Goal: Task Accomplishment & Management: Use online tool/utility

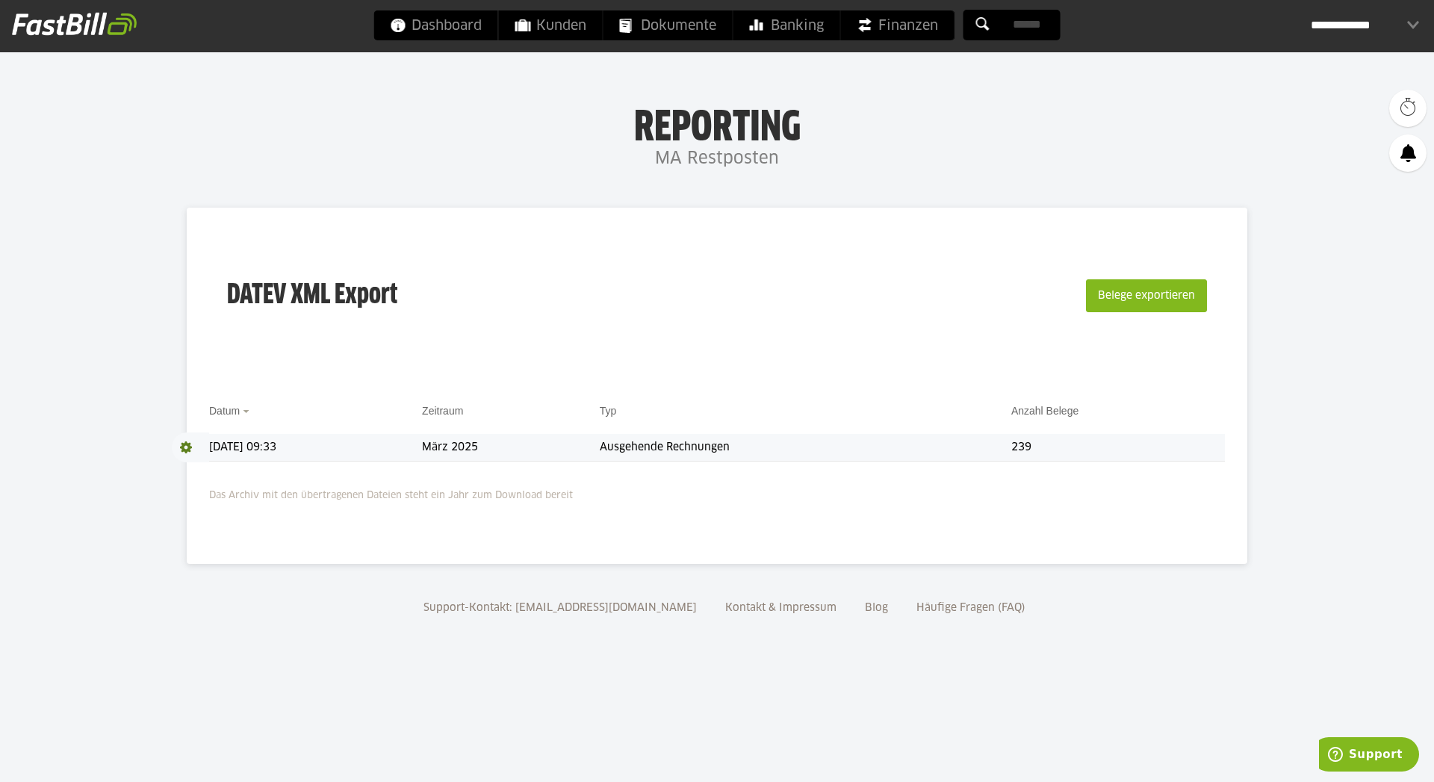
click at [181, 448] on span at bounding box center [190, 447] width 37 height 30
click at [199, 470] on link "Download" at bounding box center [212, 466] width 80 height 17
click at [1175, 288] on button "Belege exportieren" at bounding box center [1146, 295] width 121 height 33
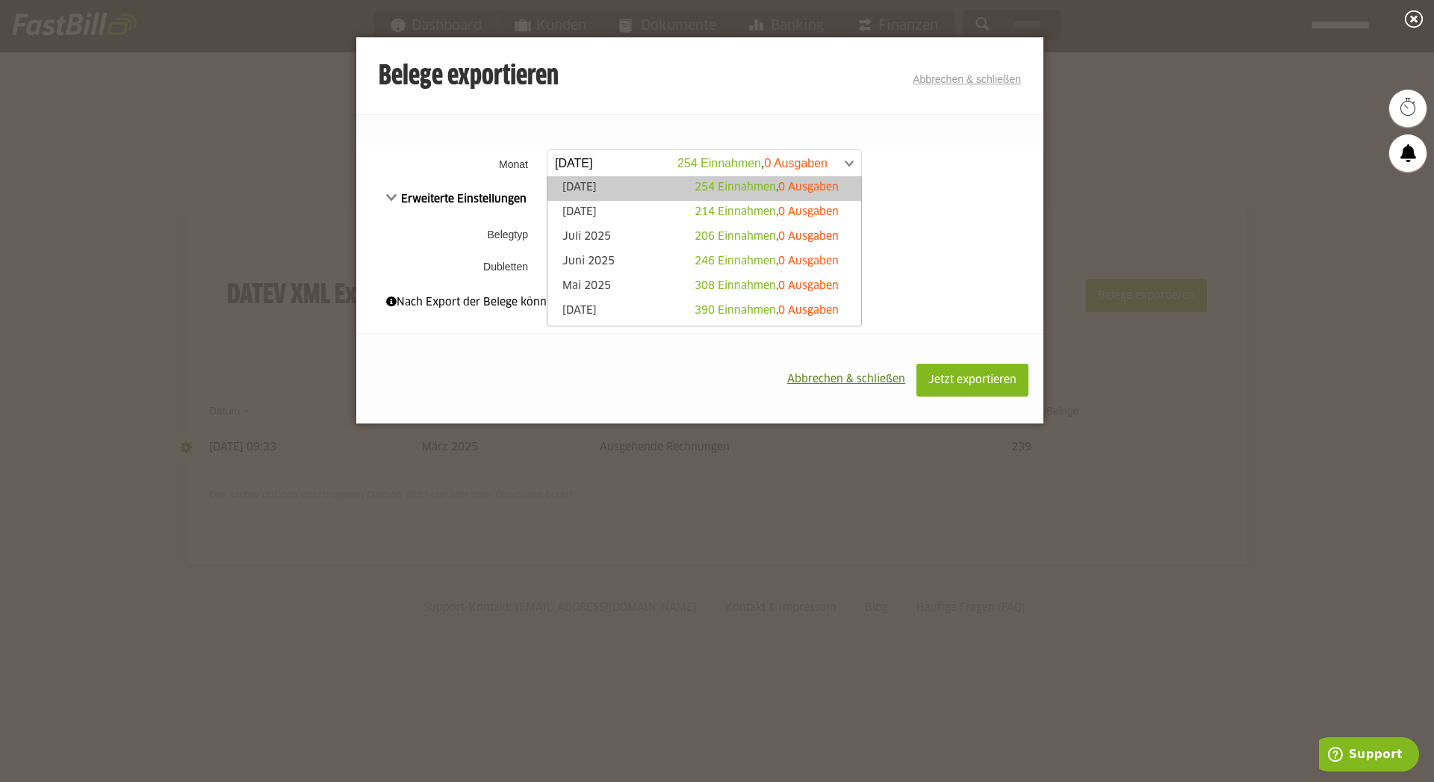
click at [619, 167] on span at bounding box center [697, 163] width 314 height 27
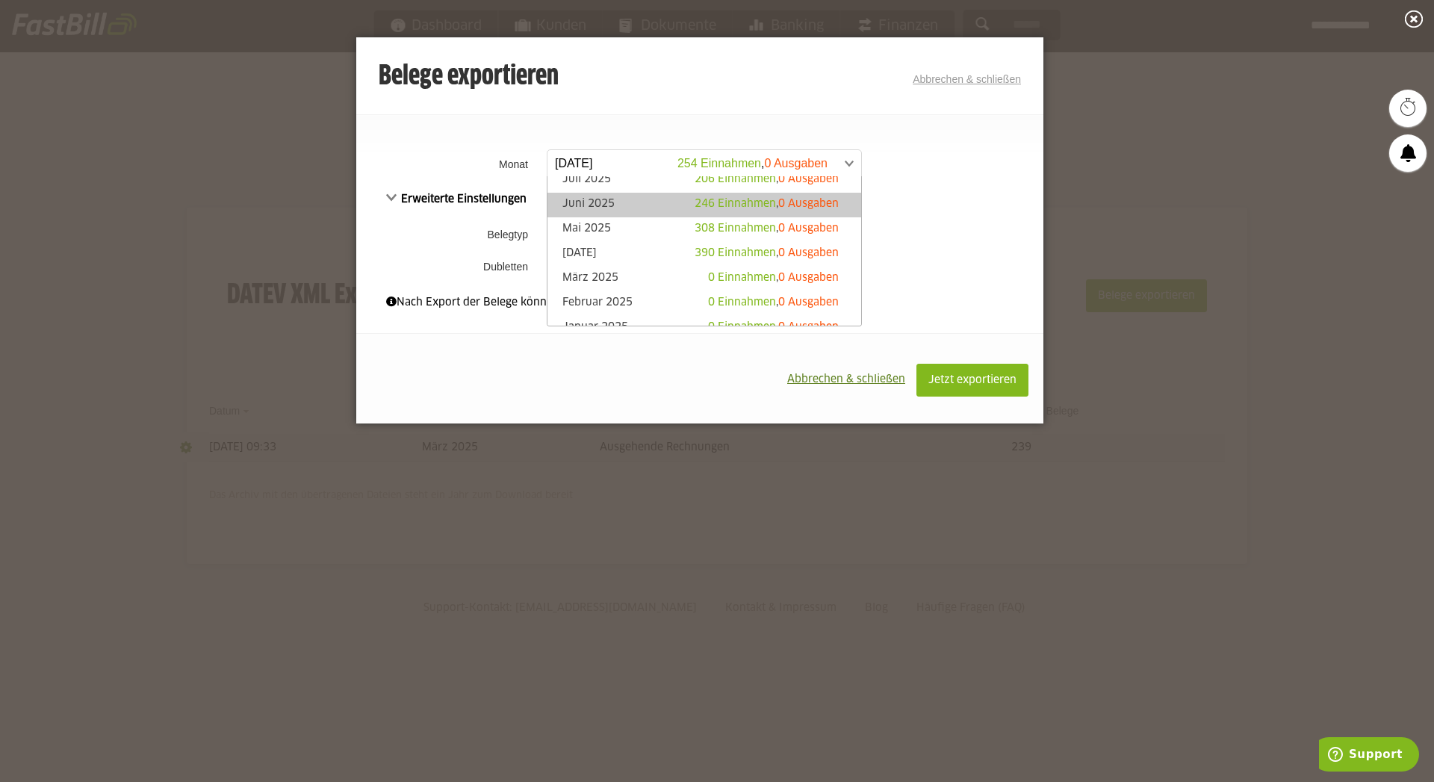
scroll to position [63, 0]
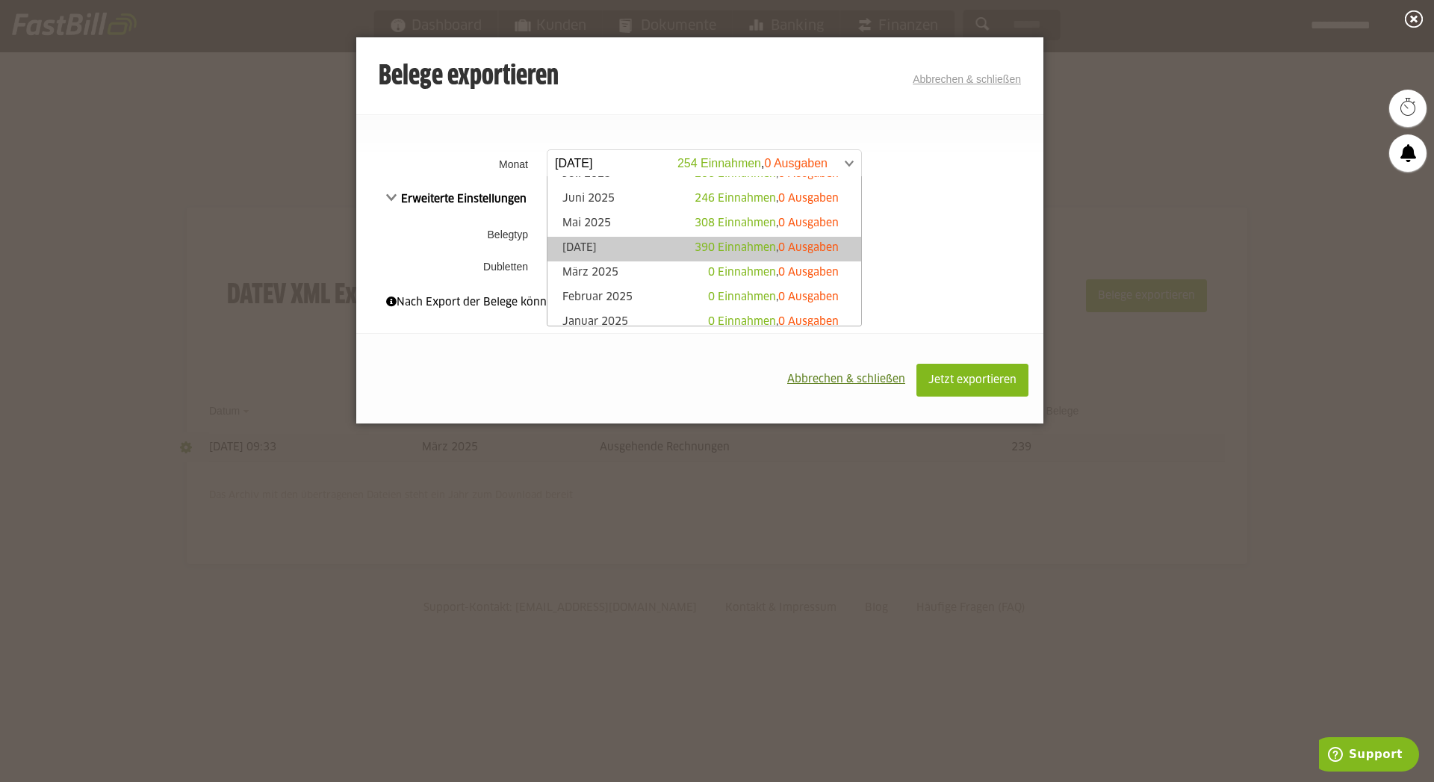
click at [652, 246] on link "April 2025 390 Einnahmen , 0 Ausgaben" at bounding box center [704, 248] width 299 height 17
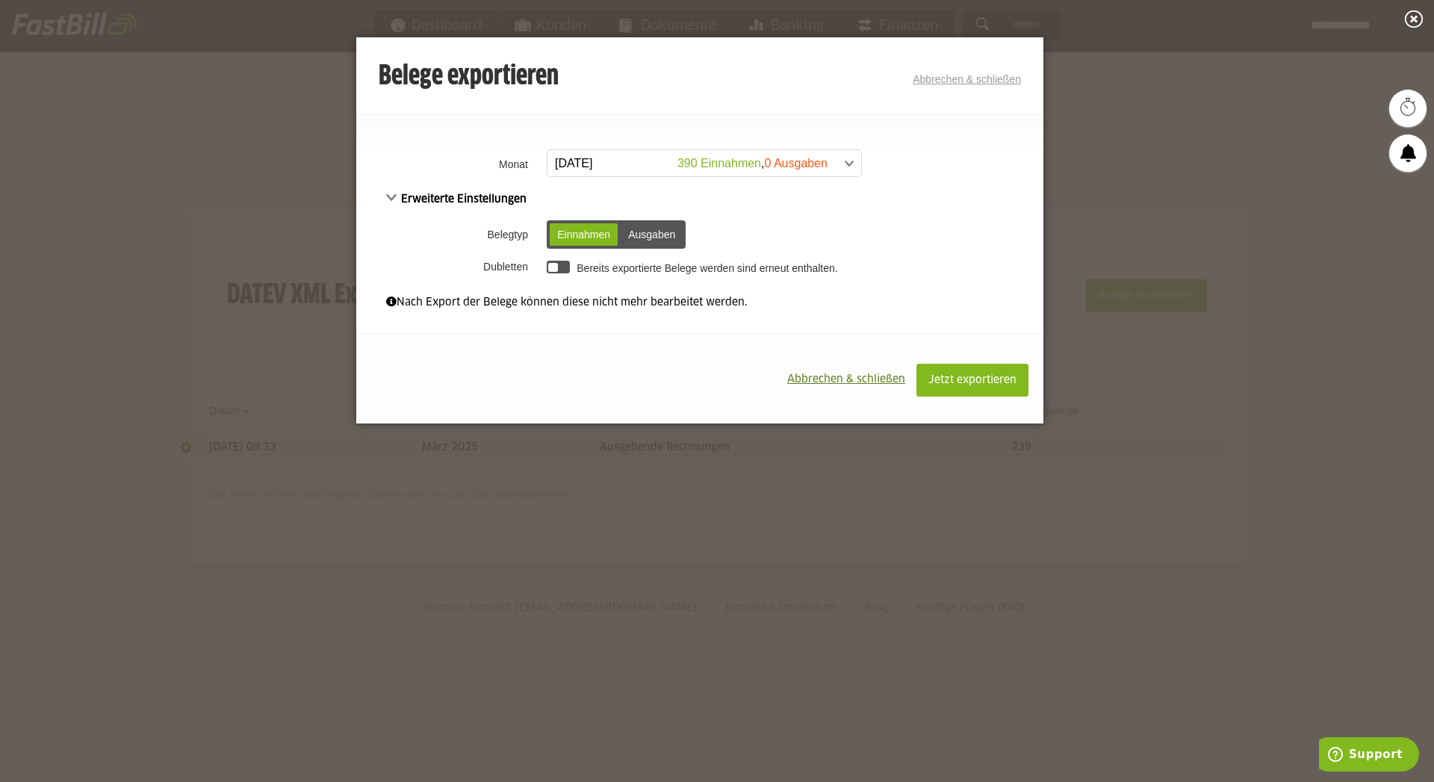
click at [560, 266] on div at bounding box center [558, 267] width 23 height 13
click at [557, 265] on div at bounding box center [558, 267] width 23 height 13
click at [976, 380] on span "Jetzt exportieren" at bounding box center [972, 380] width 88 height 10
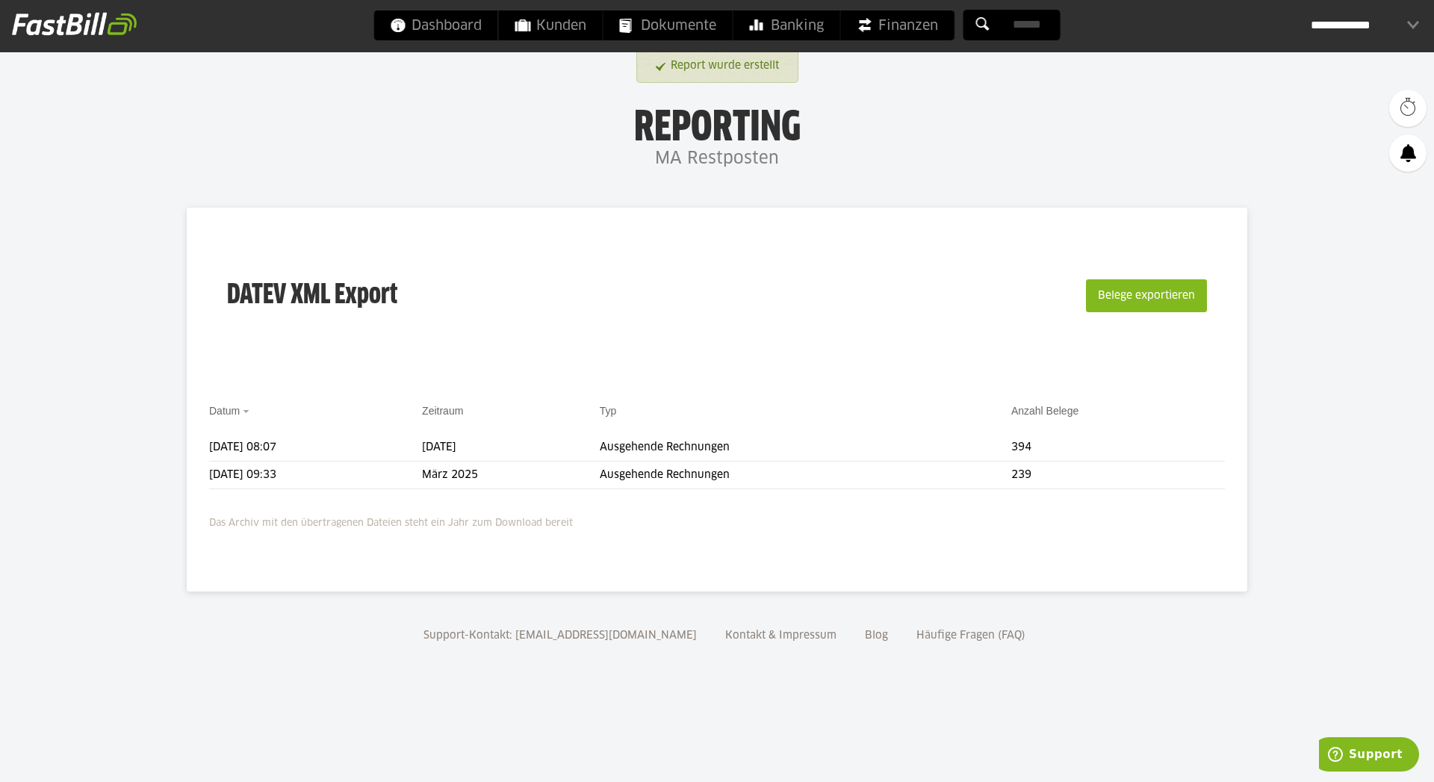
click at [1074, 2] on div "**********" at bounding box center [717, 26] width 1434 height 52
click at [1341, 29] on div "**********" at bounding box center [1364, 25] width 108 height 30
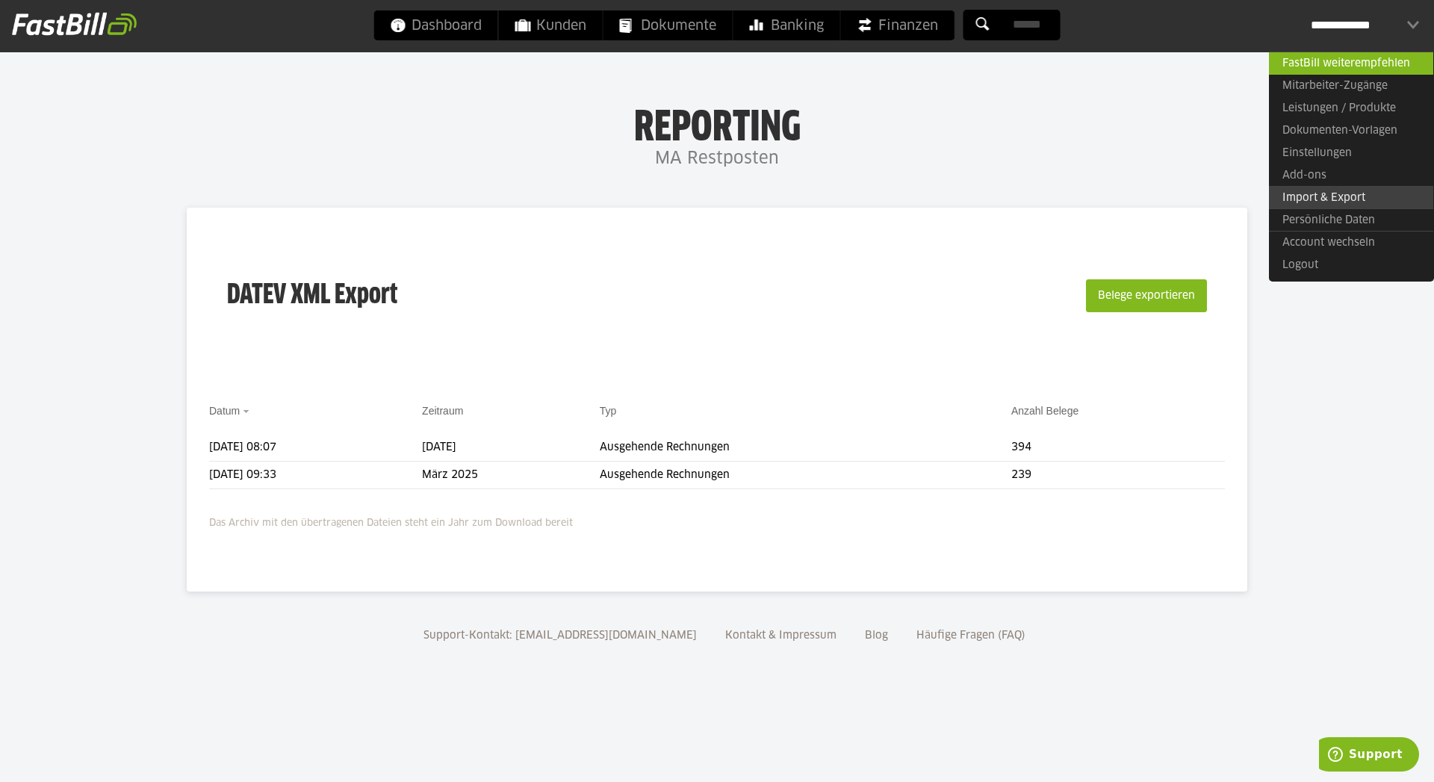
click at [1307, 194] on link "Import & Export" at bounding box center [1351, 197] width 164 height 23
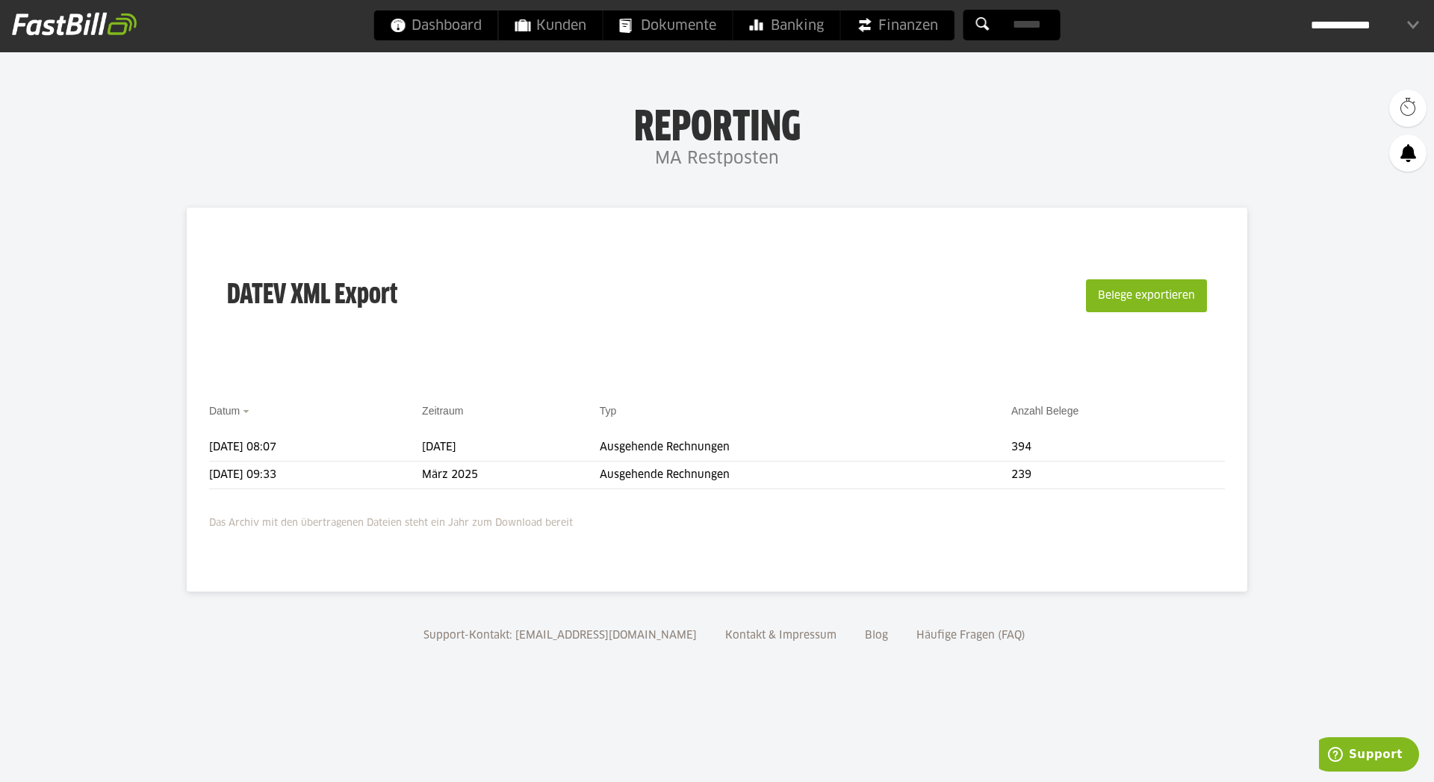
click at [1104, 83] on body "Dashboard Kunden Dokumente Banking Finanzen Add-ons" at bounding box center [717, 391] width 1434 height 782
click at [1357, 26] on div "**********" at bounding box center [1364, 25] width 108 height 30
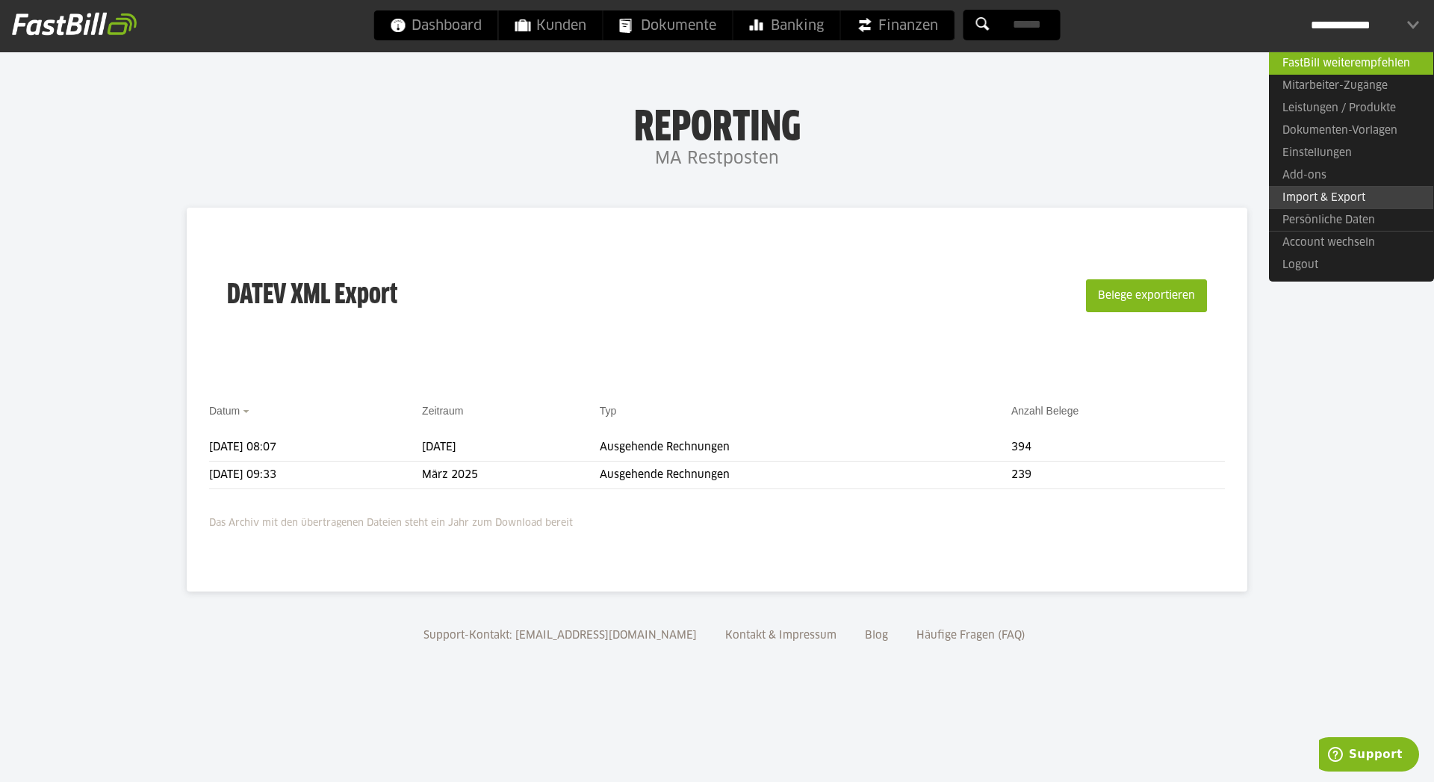
click at [1329, 202] on link "Import & Export" at bounding box center [1351, 197] width 164 height 23
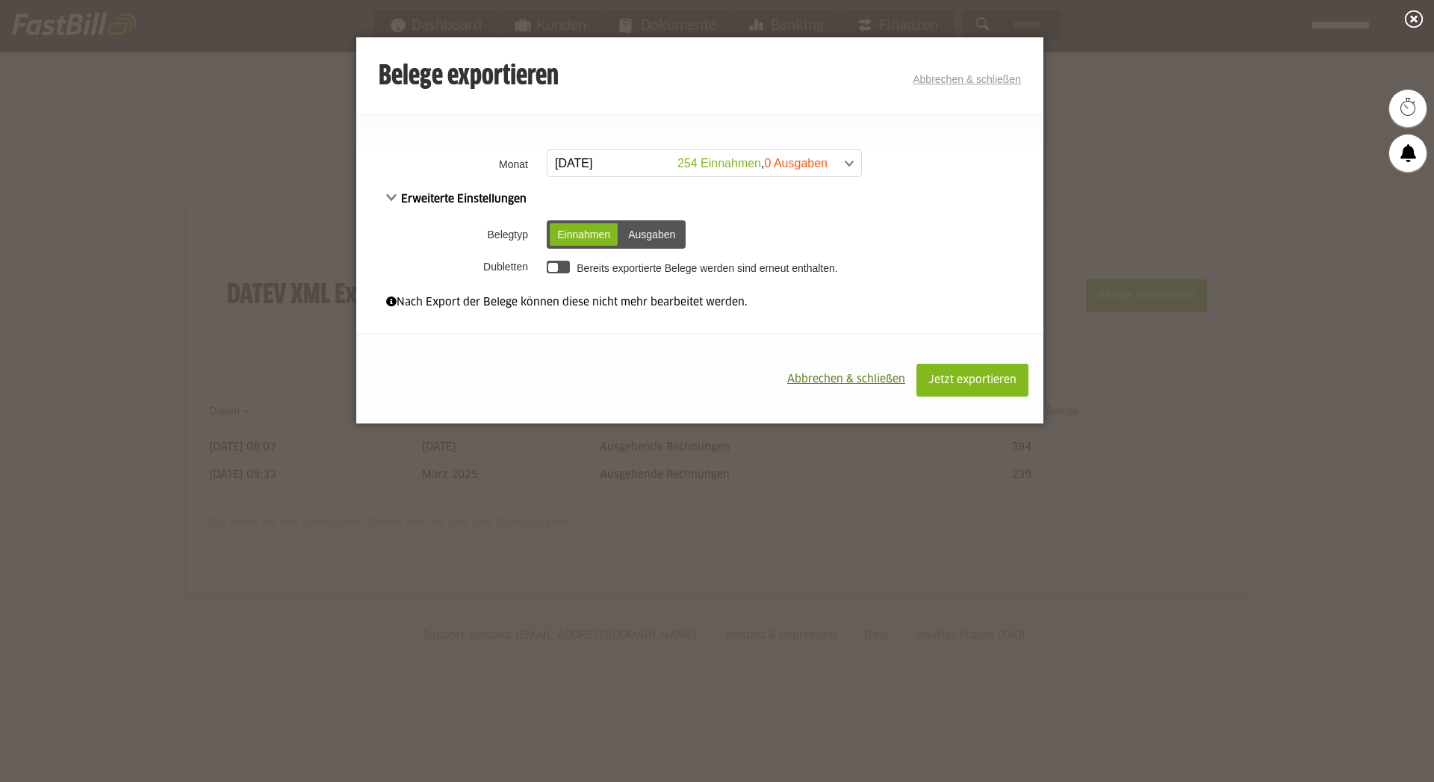
click at [714, 164] on span at bounding box center [697, 163] width 314 height 27
click at [957, 196] on div "Erweiterte Einstellungen Belegtyp Einnahmen Ausgaben Einnahmen Ausgaben Dublett…" at bounding box center [699, 234] width 687 height 89
click at [865, 381] on span "Abbrechen & schließen" at bounding box center [846, 379] width 118 height 10
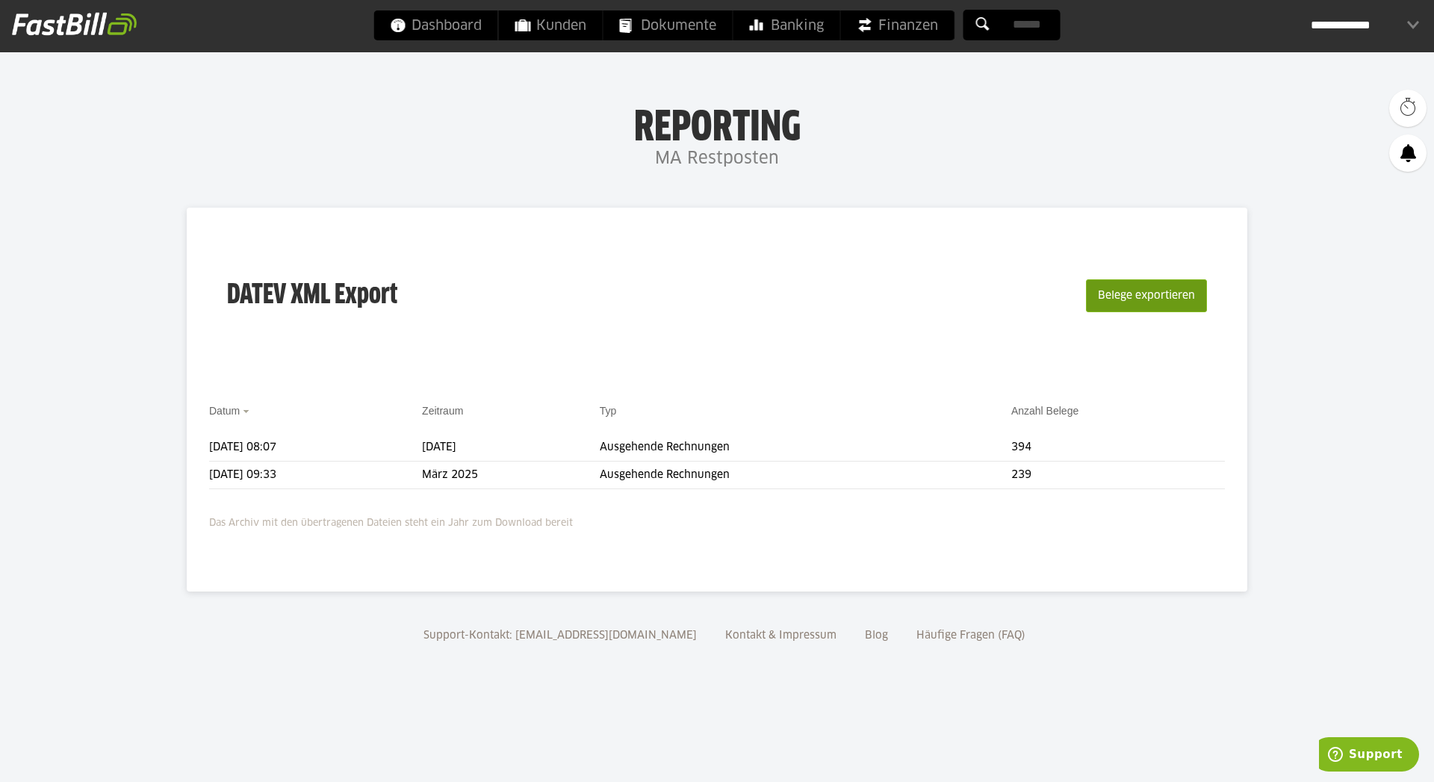
click at [1113, 294] on button "Belege exportieren" at bounding box center [1146, 295] width 121 height 33
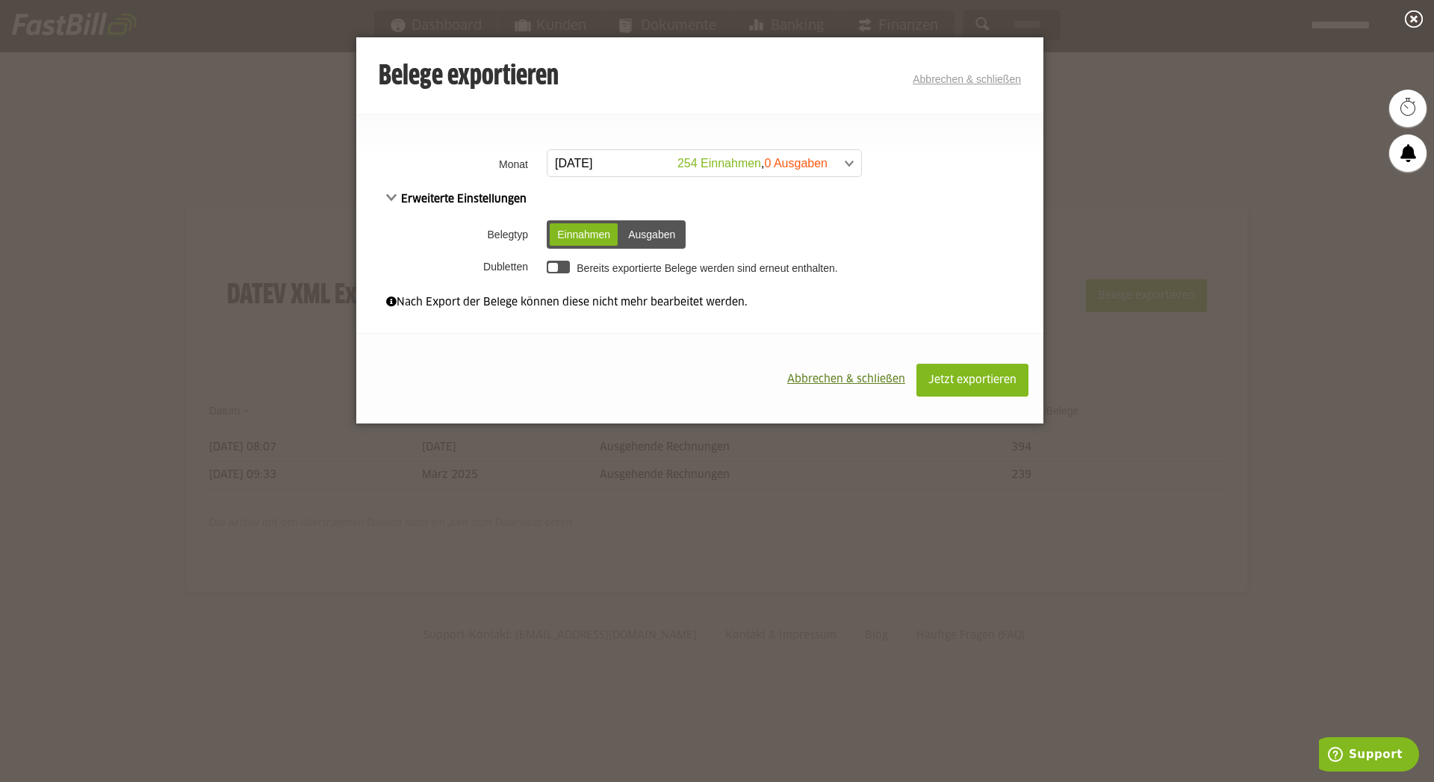
click at [703, 170] on span at bounding box center [697, 163] width 314 height 27
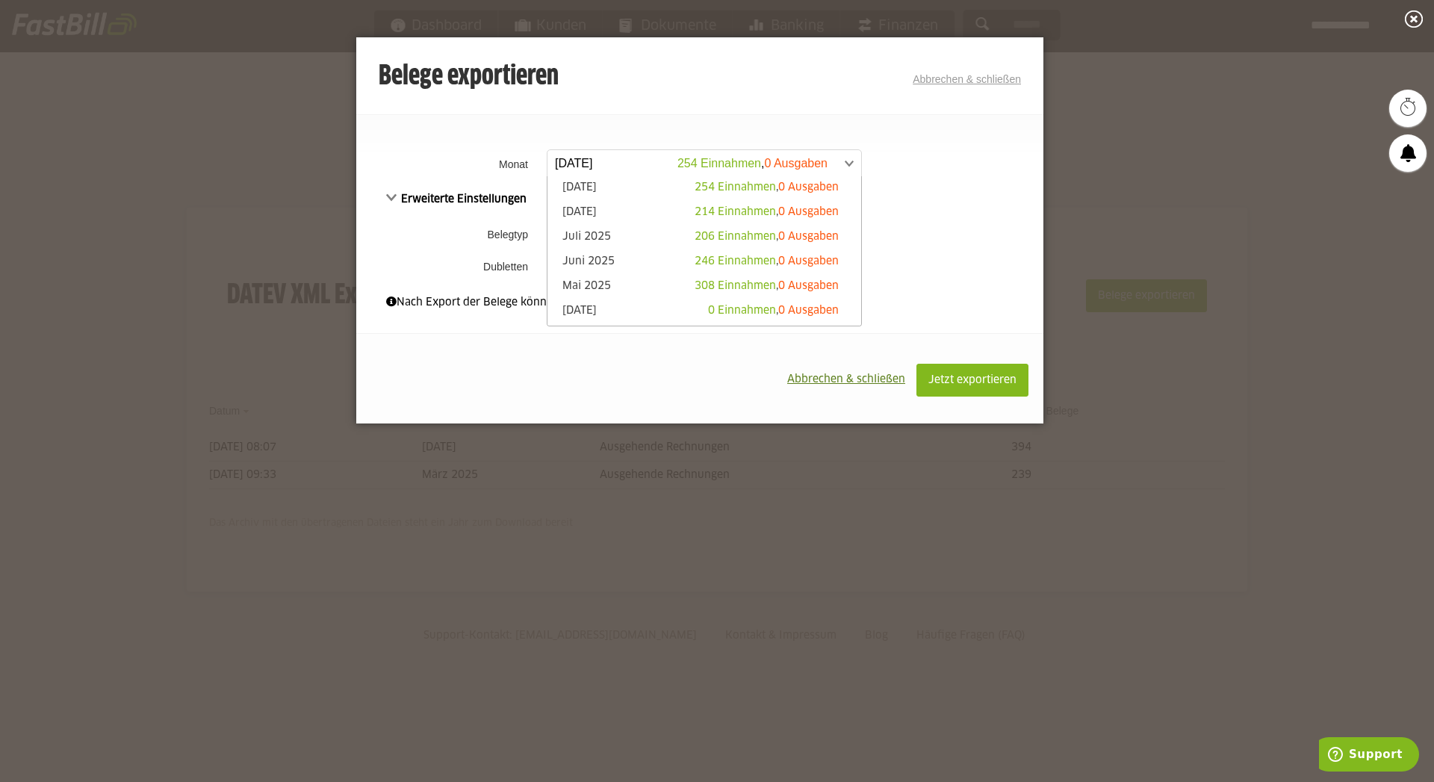
click at [1168, 118] on div at bounding box center [717, 391] width 1434 height 782
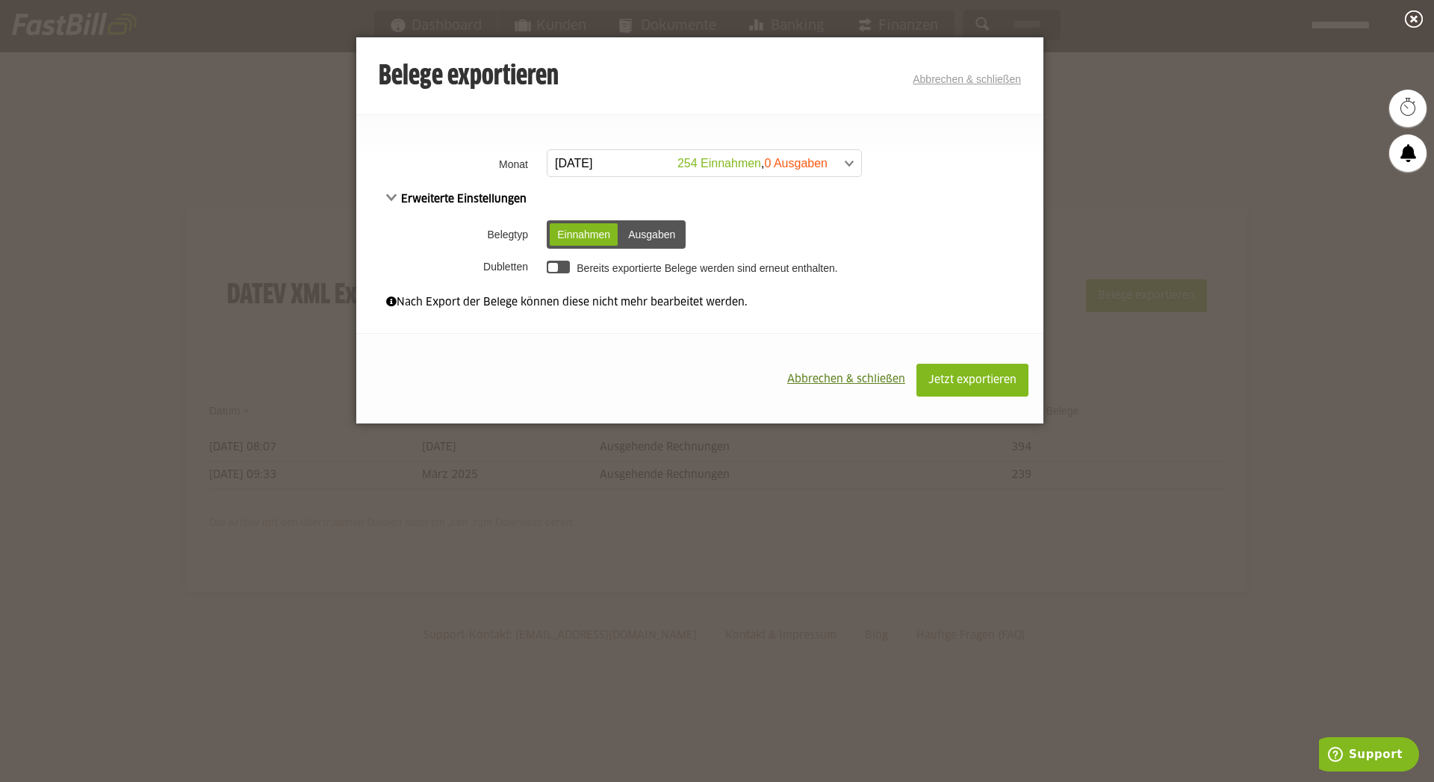
click at [989, 85] on link "Abbrechen & schließen" at bounding box center [966, 79] width 108 height 12
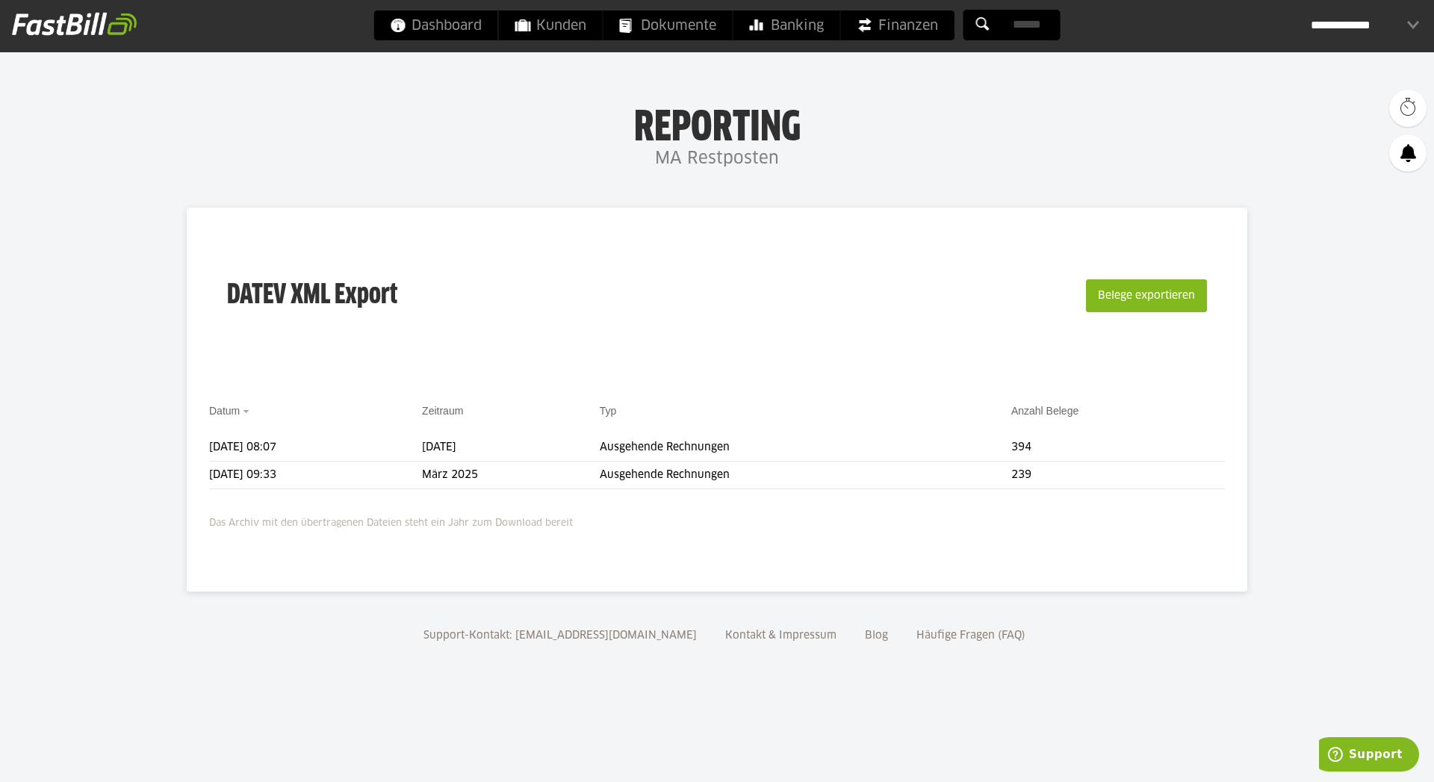
click at [1353, 22] on div "**********" at bounding box center [1364, 25] width 108 height 30
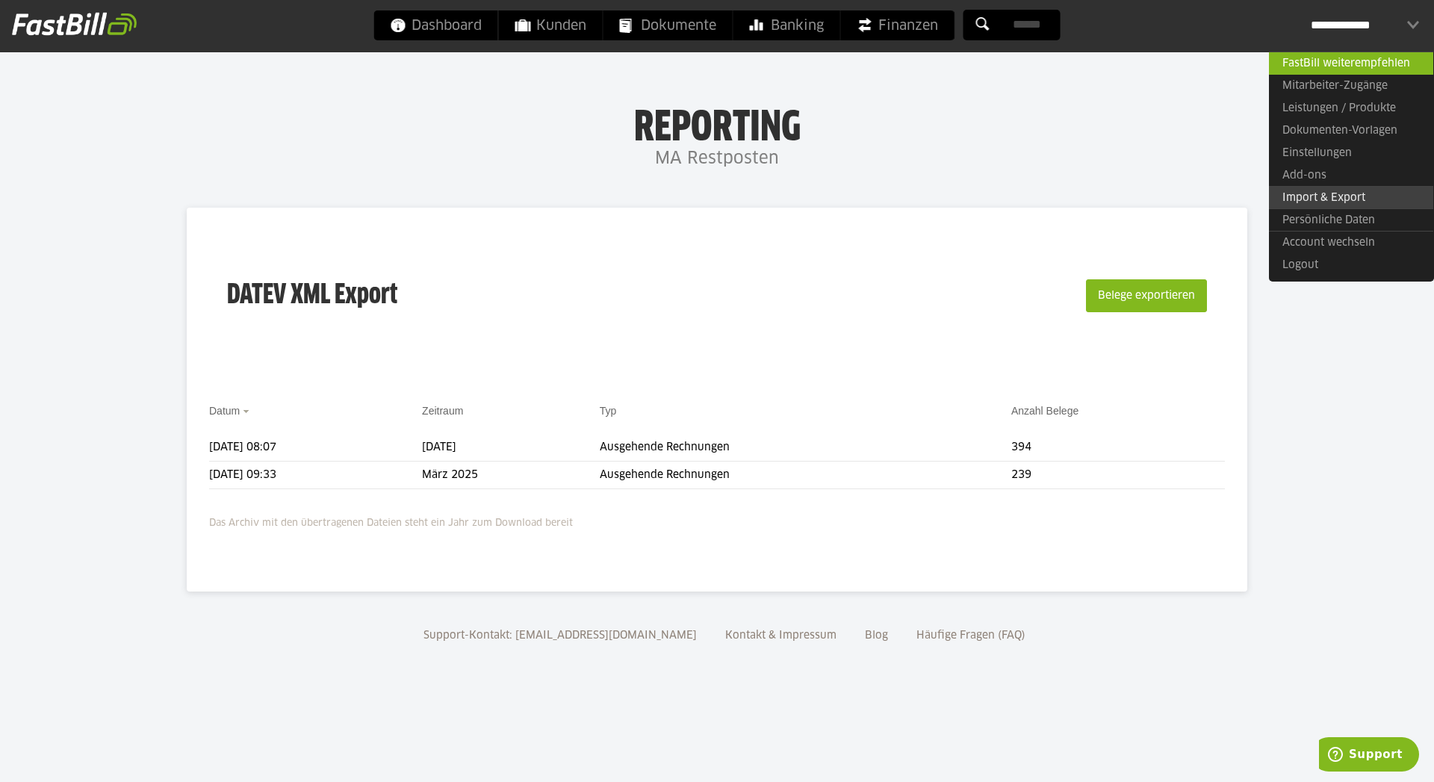
click at [1320, 199] on link "Import & Export" at bounding box center [1351, 197] width 164 height 23
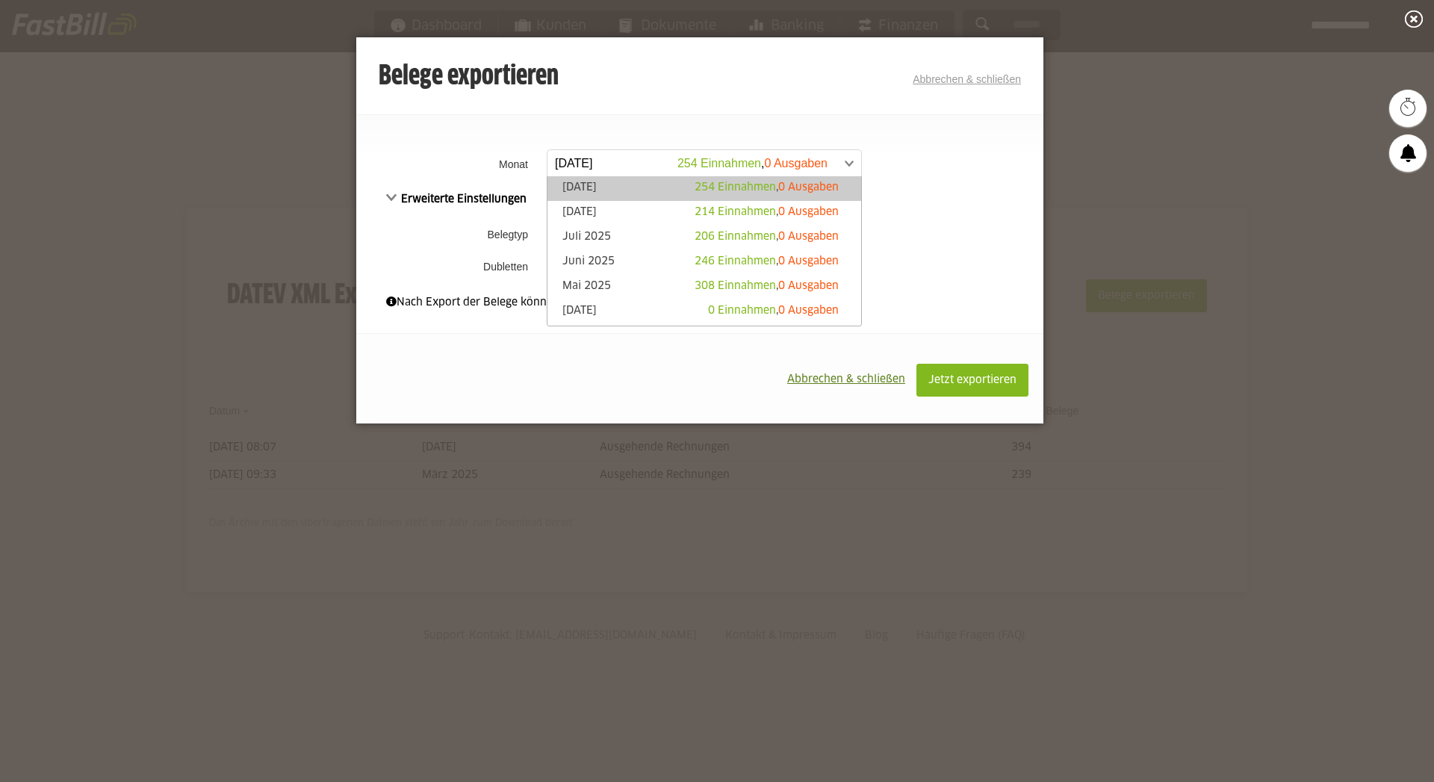
click at [744, 161] on span at bounding box center [697, 163] width 314 height 27
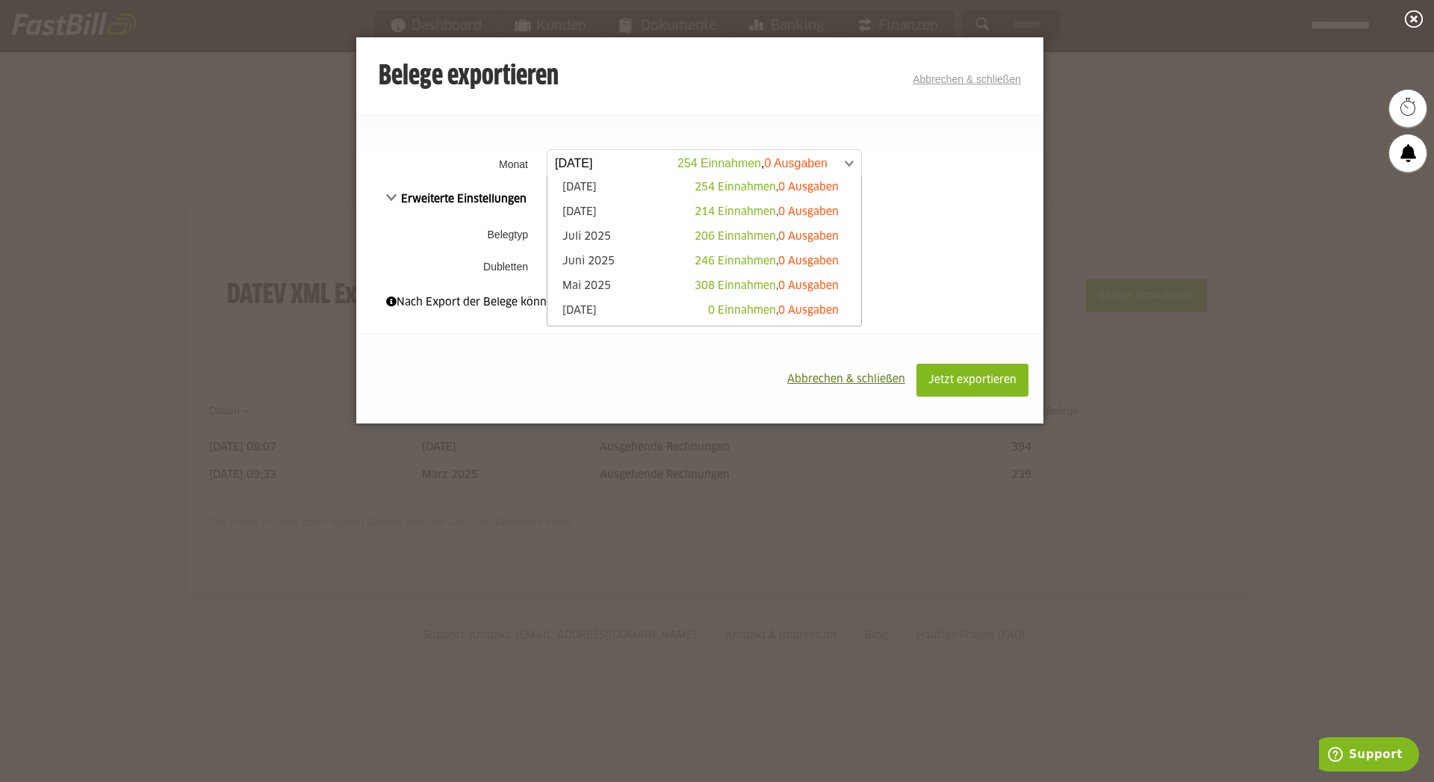
click at [845, 376] on span "Abbrechen & schließen" at bounding box center [846, 379] width 118 height 10
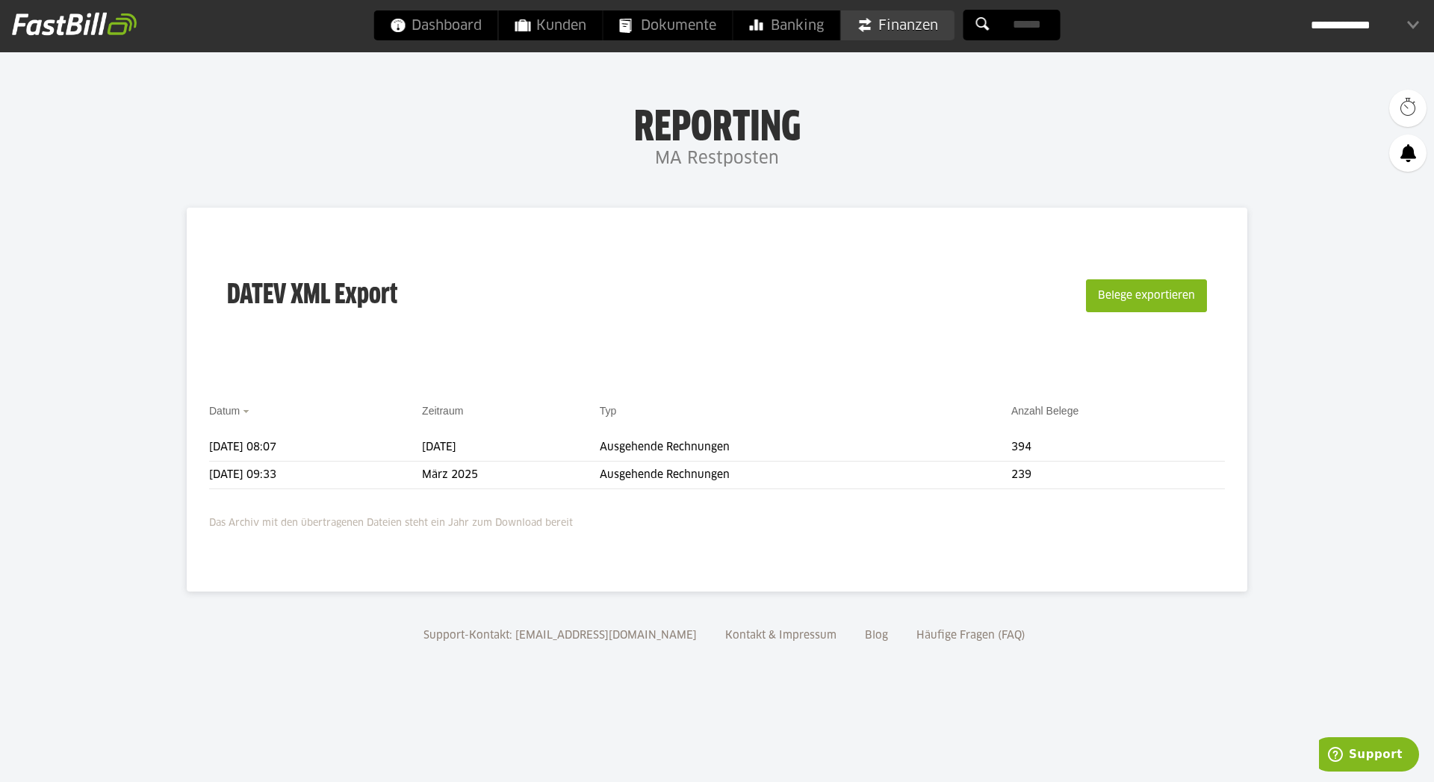
click at [901, 26] on span "Finanzen" at bounding box center [897, 25] width 81 height 30
